Goal: Information Seeking & Learning: Learn about a topic

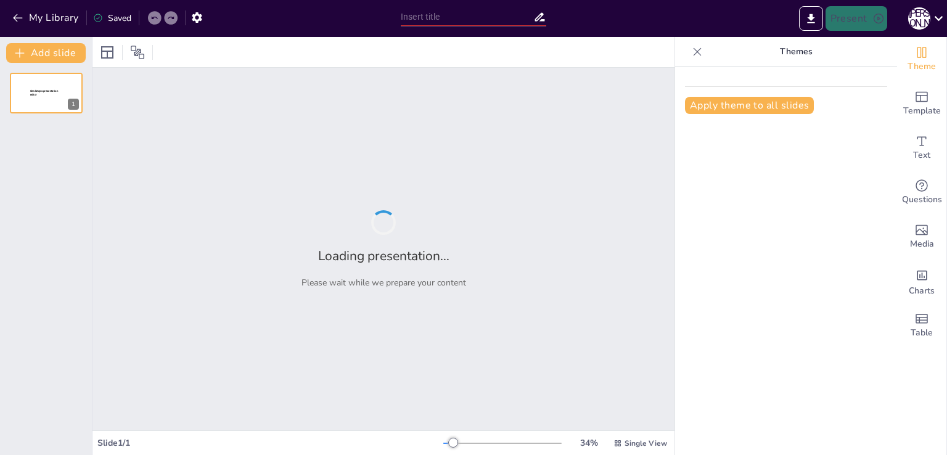
type input "Мовне законодавство та мовна політика в [GEOGRAPHIC_DATA]."
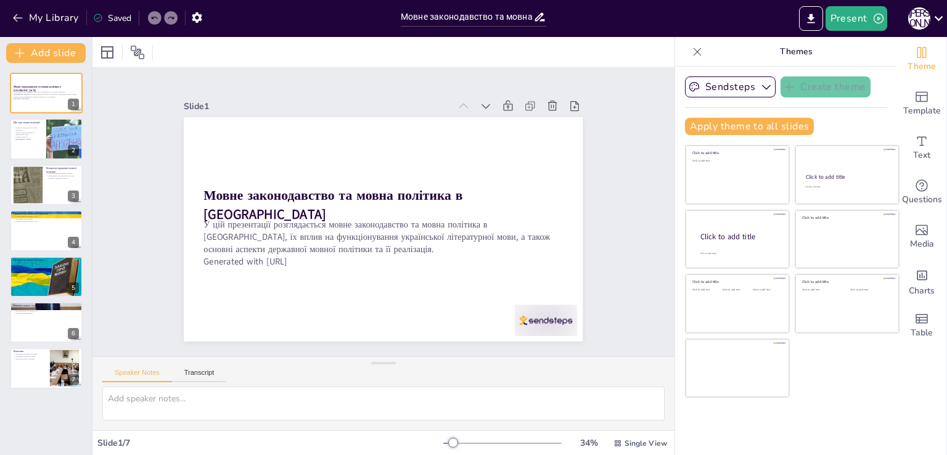
click at [30, 116] on div "Мовне законодавство та мовна політика в [GEOGRAPHIC_DATA] У цій презентації роз…" at bounding box center [46, 231] width 92 height 316
click at [27, 127] on p "Мовна політика регулює мовні відносини" at bounding box center [28, 128] width 30 height 4
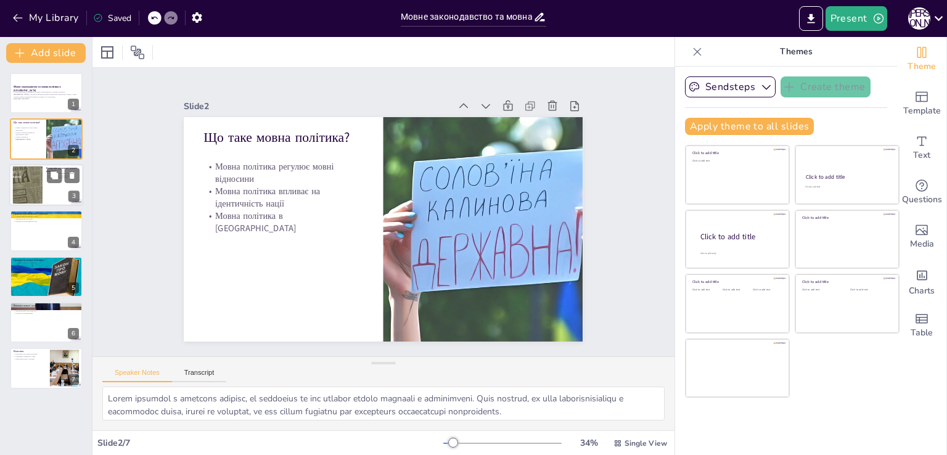
click at [28, 188] on div at bounding box center [28, 185] width 62 height 38
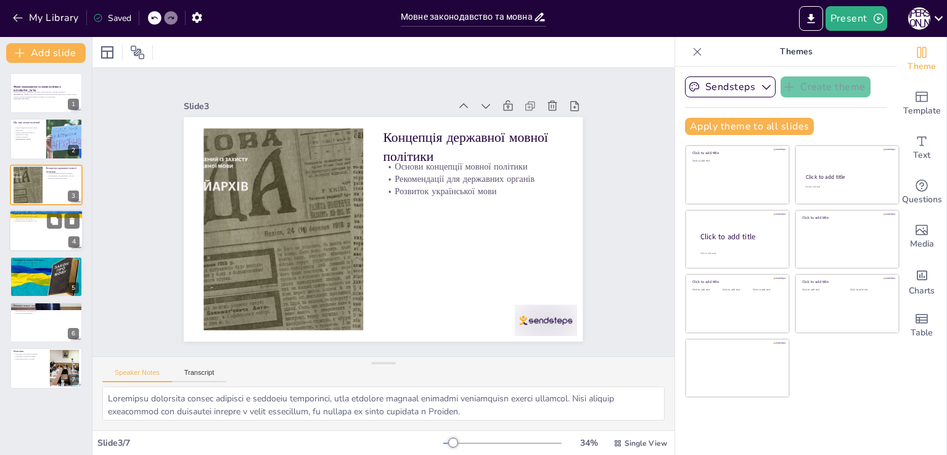
click at [38, 221] on p "Рішення Конституційного суду" at bounding box center [46, 221] width 67 height 2
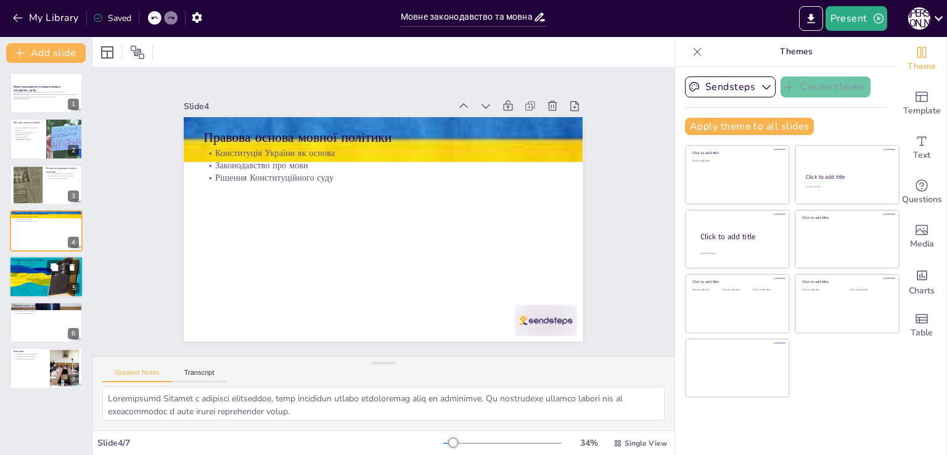
click at [30, 269] on div at bounding box center [46, 277] width 75 height 42
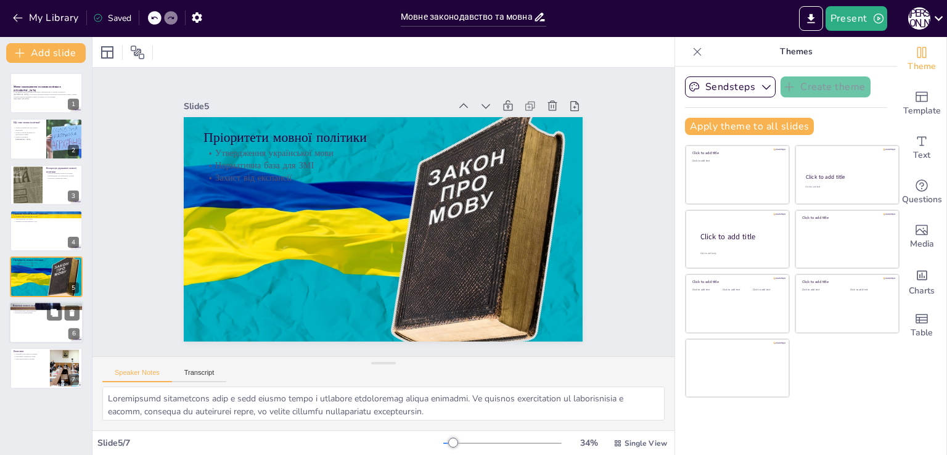
click at [46, 316] on div at bounding box center [46, 322] width 74 height 42
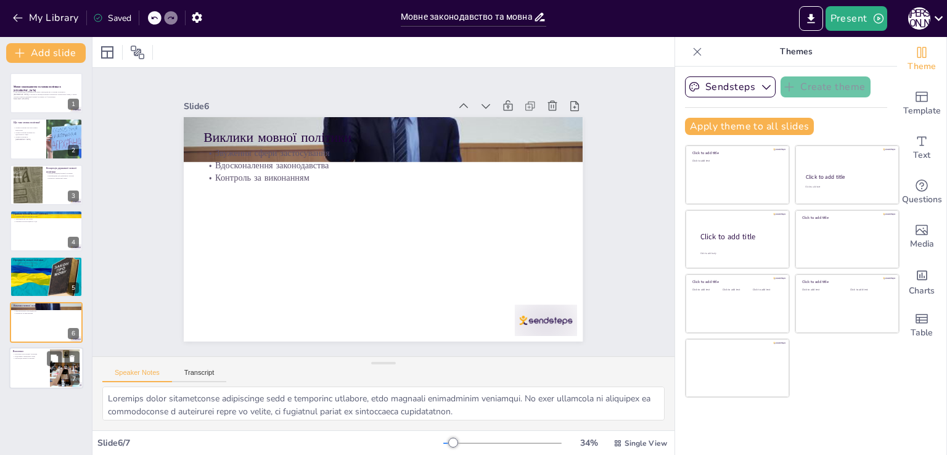
click at [43, 353] on p "Ключова роль мовної політики" at bounding box center [29, 354] width 33 height 2
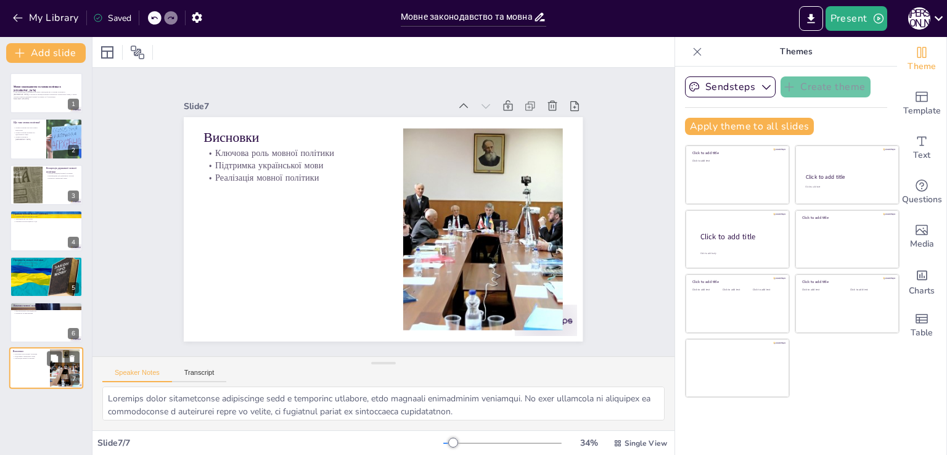
type textarea "Lorem ipsumdol sitametc adipisc elit s doeiusmo temporincid utla. Etdo magnaali…"
